Goal: Download file/media

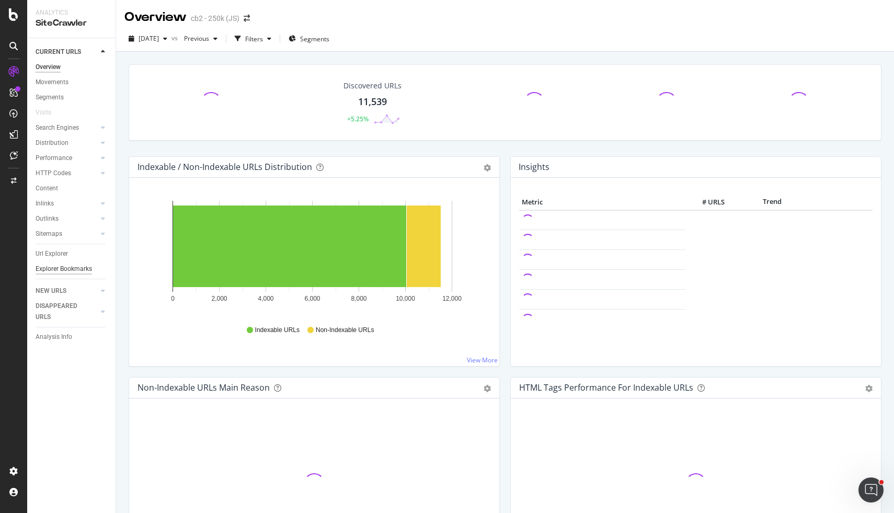
click at [73, 272] on div "Explorer Bookmarks" at bounding box center [64, 268] width 56 height 11
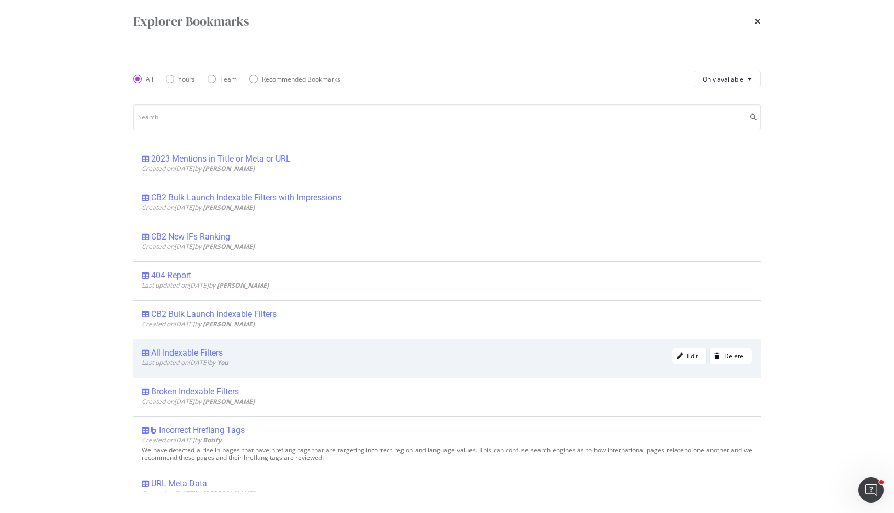
click at [196, 351] on div "All Indexable Filters" at bounding box center [187, 353] width 72 height 10
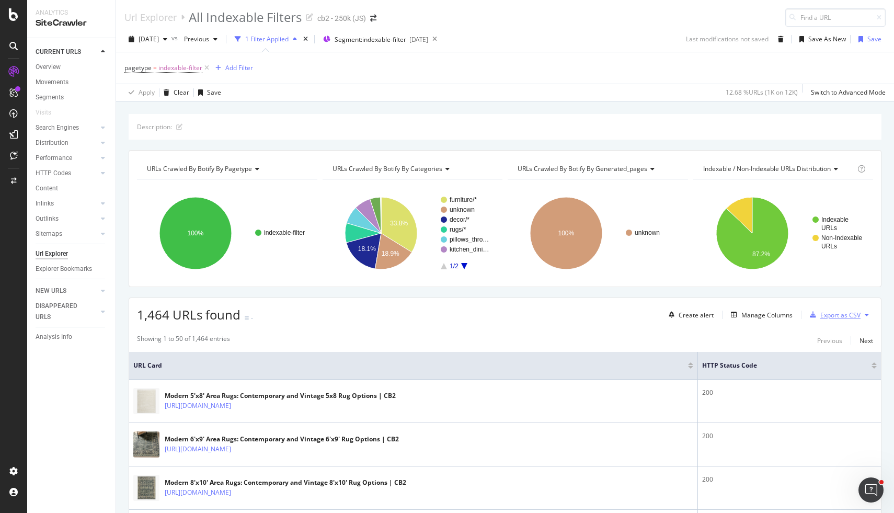
click at [820, 315] on div "Export as CSV" at bounding box center [840, 314] width 40 height 9
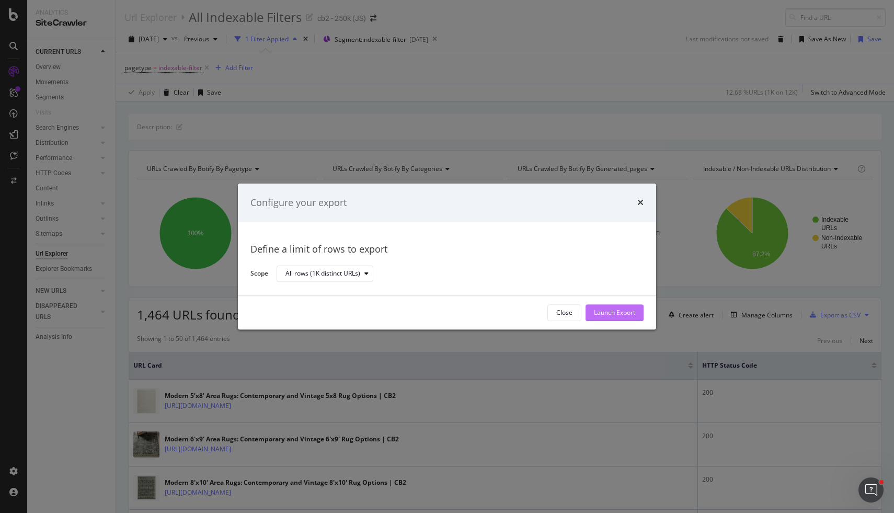
click at [622, 311] on div "Launch Export" at bounding box center [614, 312] width 41 height 9
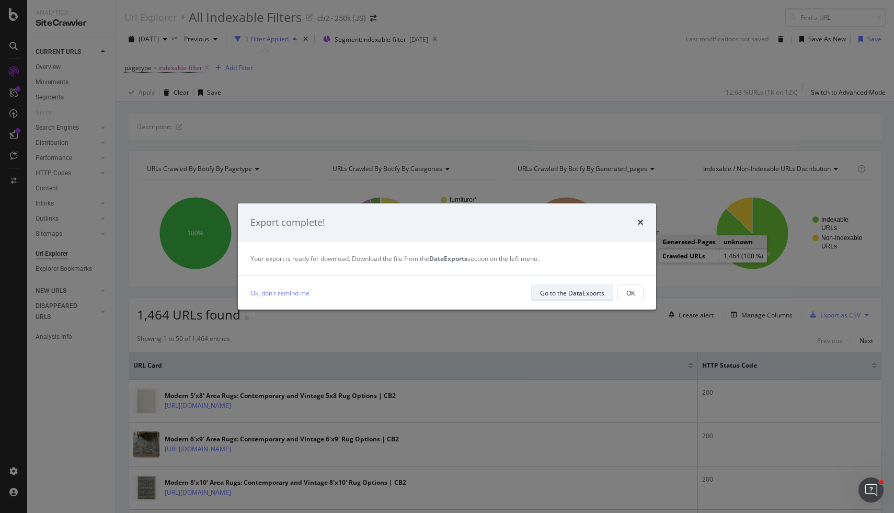
click at [595, 289] on div "Go to the DataExports" at bounding box center [572, 292] width 64 height 9
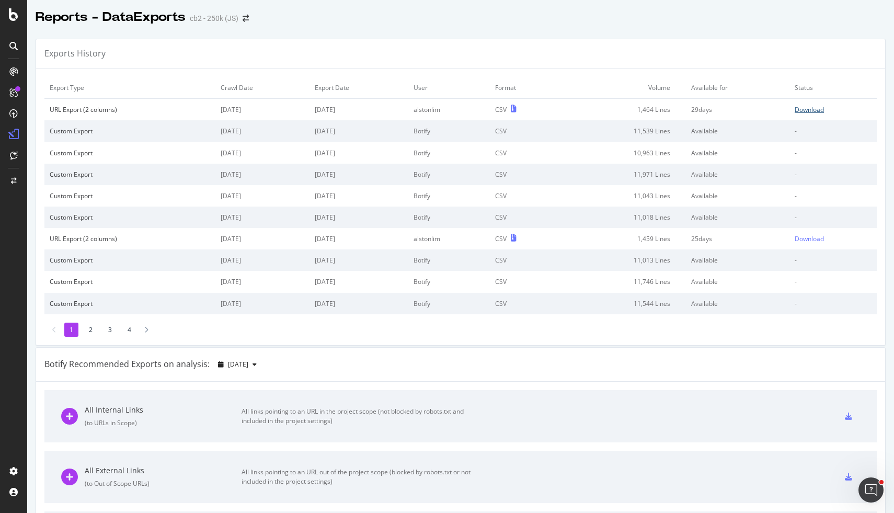
click at [794, 108] on div "Download" at bounding box center [808, 109] width 29 height 9
